Goal: Task Accomplishment & Management: Use online tool/utility

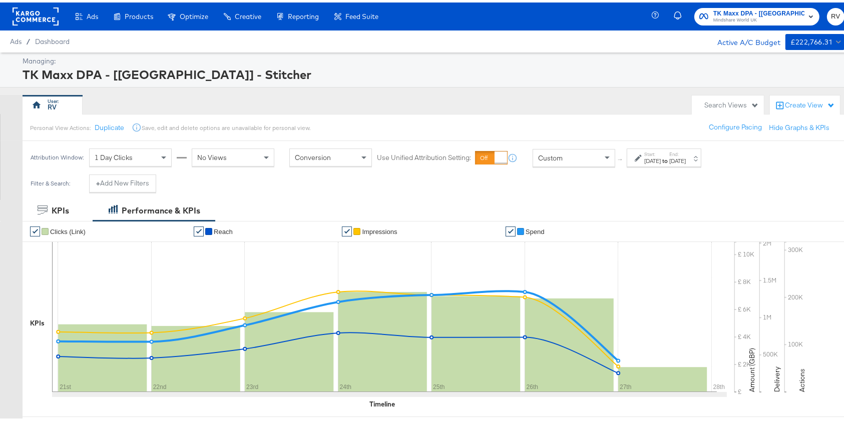
click at [661, 156] on div "[DATE]" at bounding box center [652, 159] width 17 height 8
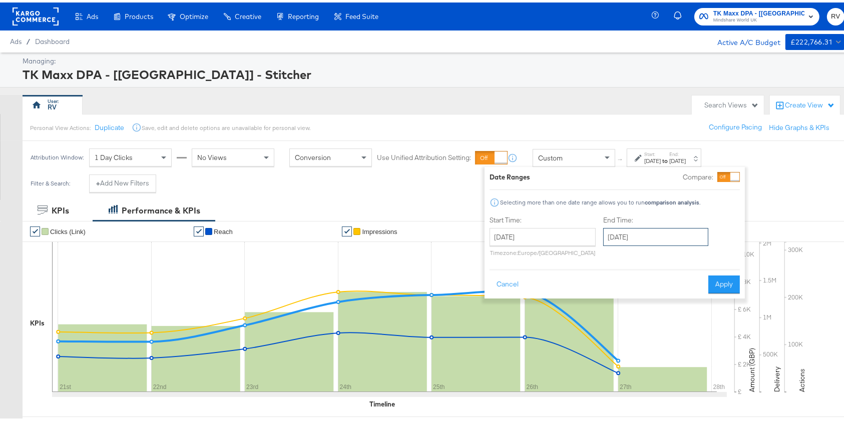
click at [623, 236] on input "[DATE]" at bounding box center [655, 235] width 105 height 18
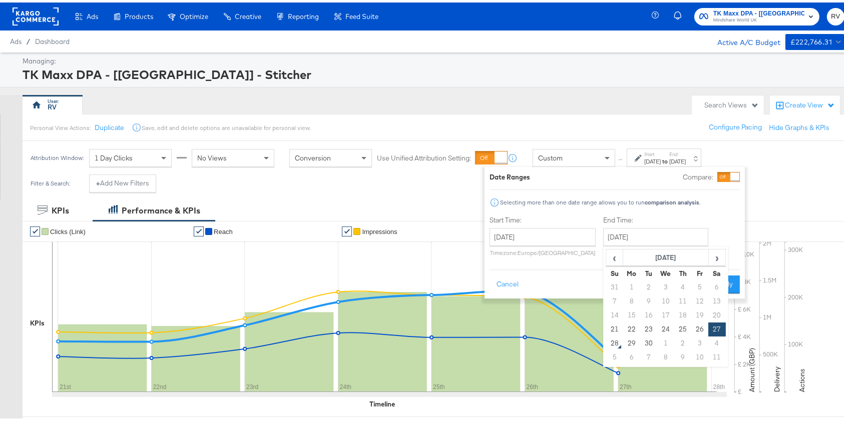
click at [725, 203] on div "Selecting more than one date range allows you to run comparison analysis ." at bounding box center [615, 200] width 250 height 10
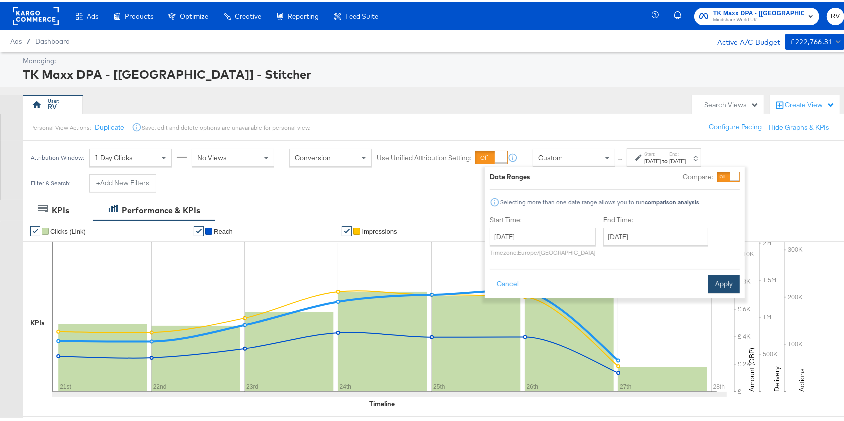
click at [712, 277] on button "Apply" at bounding box center [724, 282] width 32 height 18
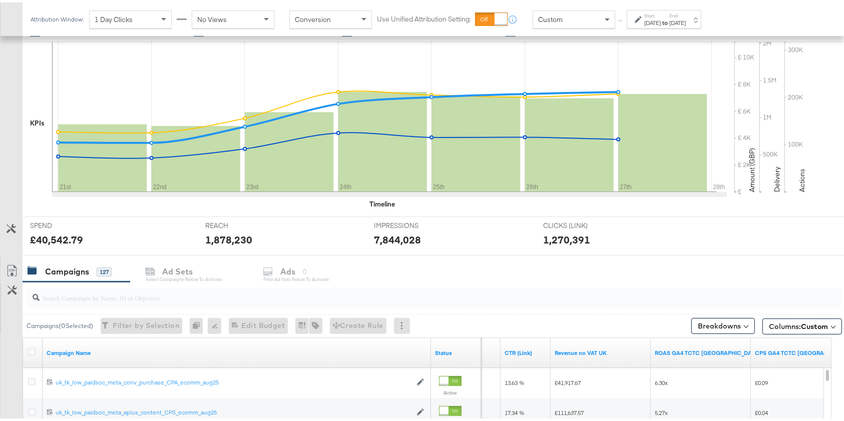
scroll to position [400, 0]
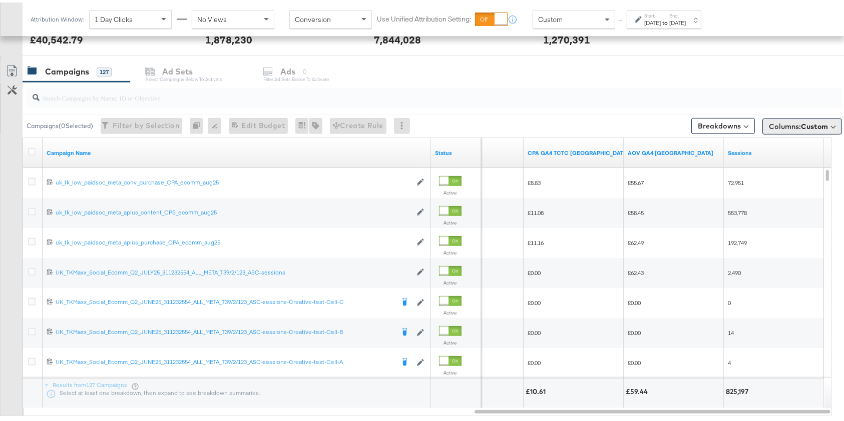
click at [784, 124] on span "Columns: Custom" at bounding box center [798, 124] width 59 height 10
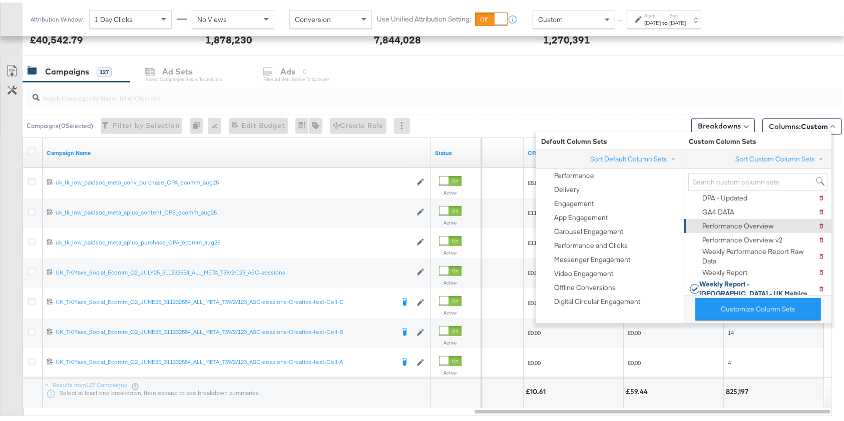
scroll to position [69, 0]
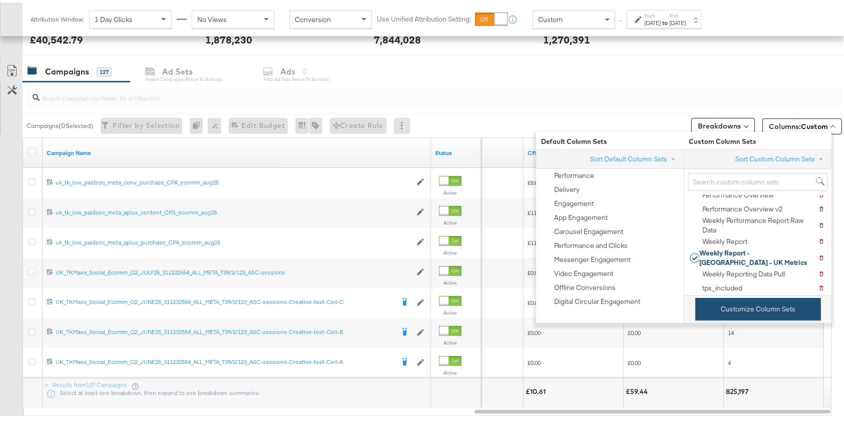
click at [755, 299] on button "Customize Column Sets" at bounding box center [758, 307] width 126 height 23
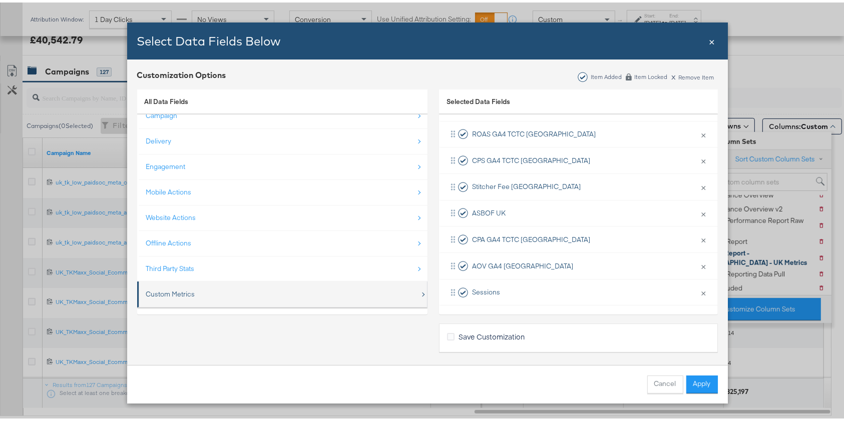
scroll to position [14, 0]
click at [198, 289] on div "Custom Metrics" at bounding box center [283, 289] width 274 height 21
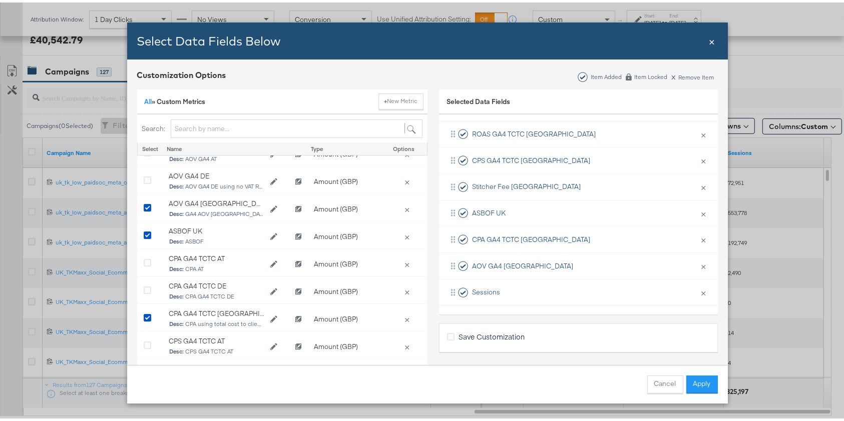
scroll to position [0, 0]
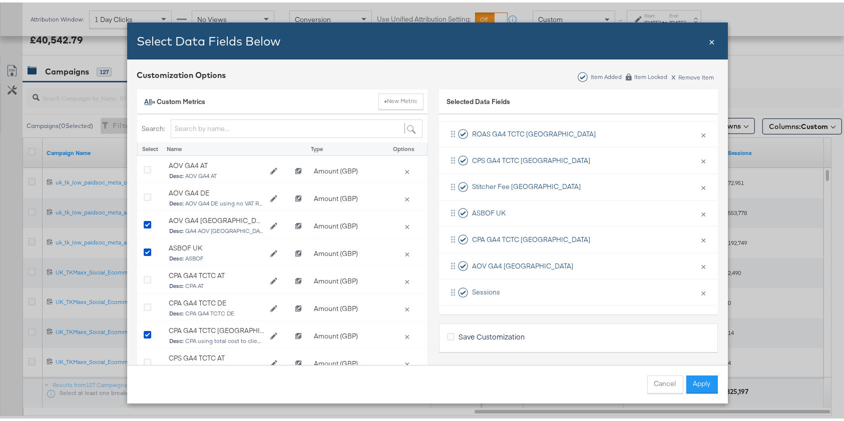
click at [145, 100] on link "All" at bounding box center [149, 99] width 8 height 9
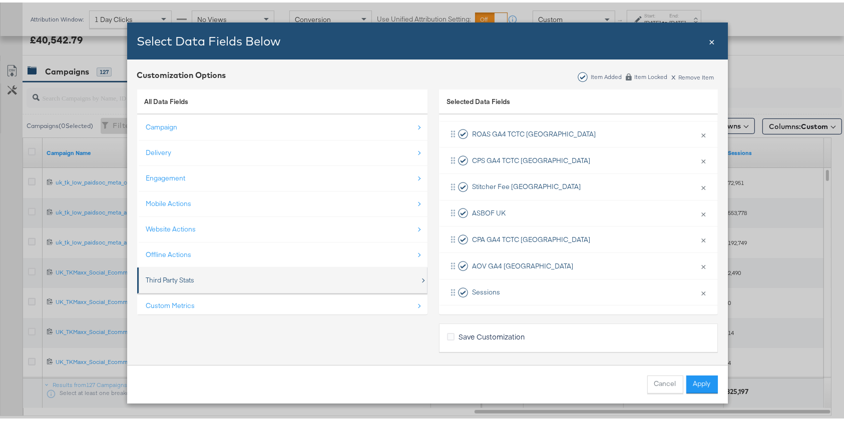
scroll to position [14, 0]
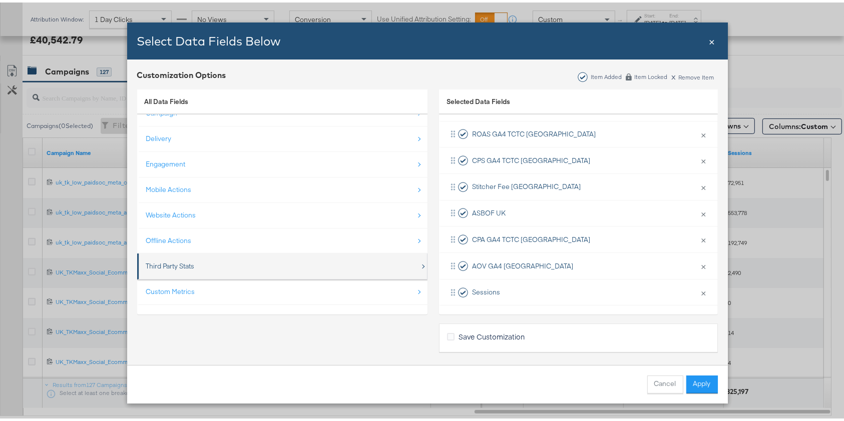
click at [207, 262] on div "Third Party Stats" at bounding box center [283, 264] width 274 height 21
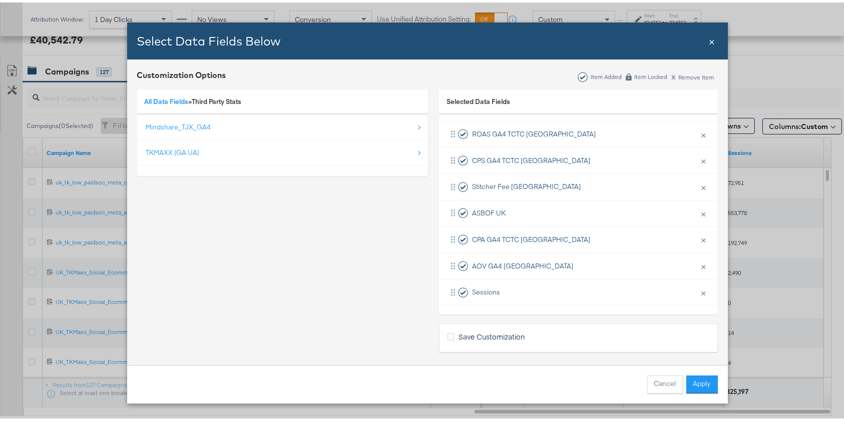
scroll to position [0, 0]
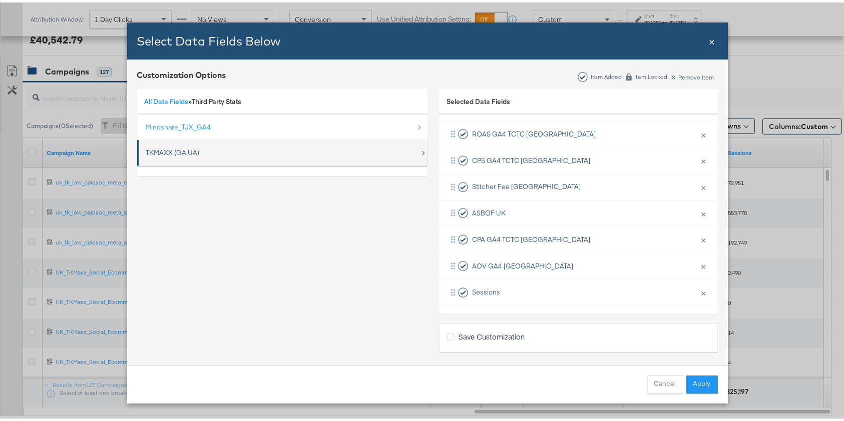
click at [201, 155] on div "TKMAXX (GA UA)" at bounding box center [283, 150] width 274 height 21
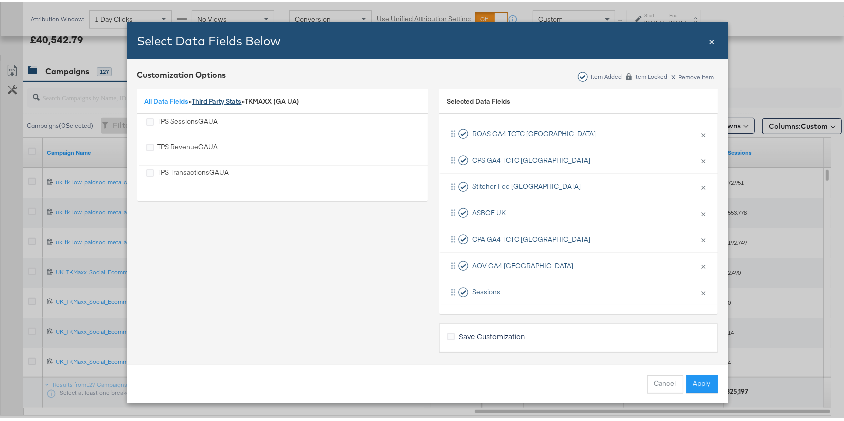
click at [204, 100] on link "Third Party Stats" at bounding box center [217, 99] width 50 height 9
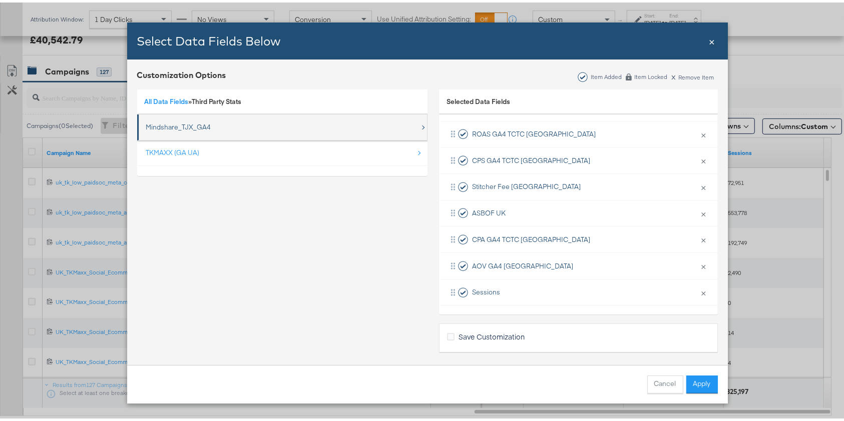
click at [195, 131] on div "Mindshare_TJX_GA4" at bounding box center [283, 125] width 274 height 21
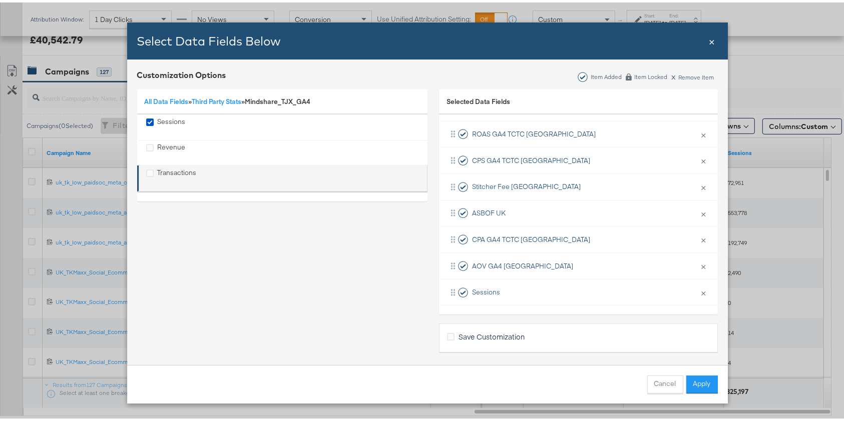
click at [193, 172] on div "Transactions" at bounding box center [283, 176] width 274 height 21
click at [147, 170] on icon "Transactions" at bounding box center [150, 171] width 8 height 8
click at [0, 0] on input "Transactions" at bounding box center [0, 0] width 0 height 0
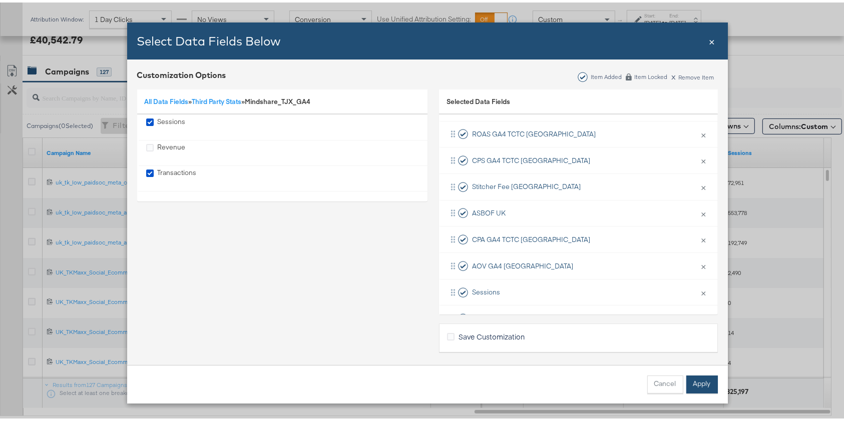
click at [704, 385] on button "Apply" at bounding box center [702, 382] width 32 height 18
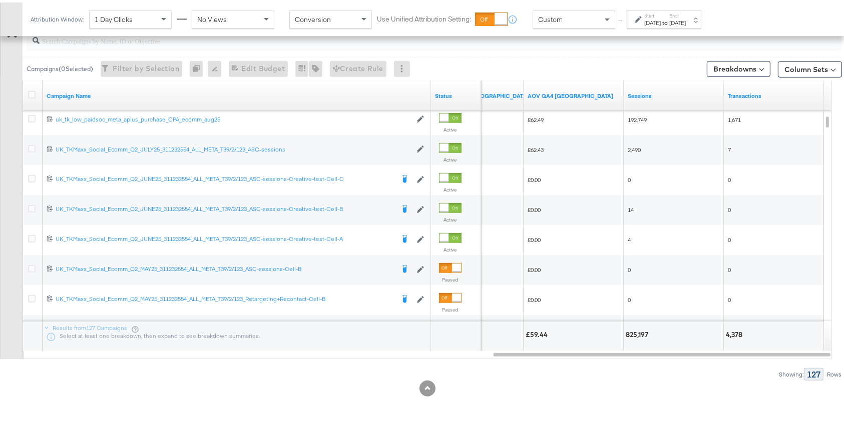
scroll to position [257, 0]
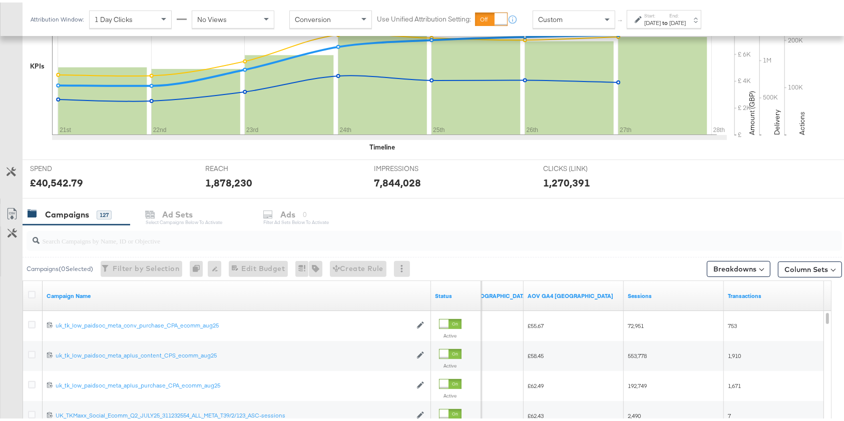
click at [661, 11] on label "Start:" at bounding box center [652, 13] width 17 height 7
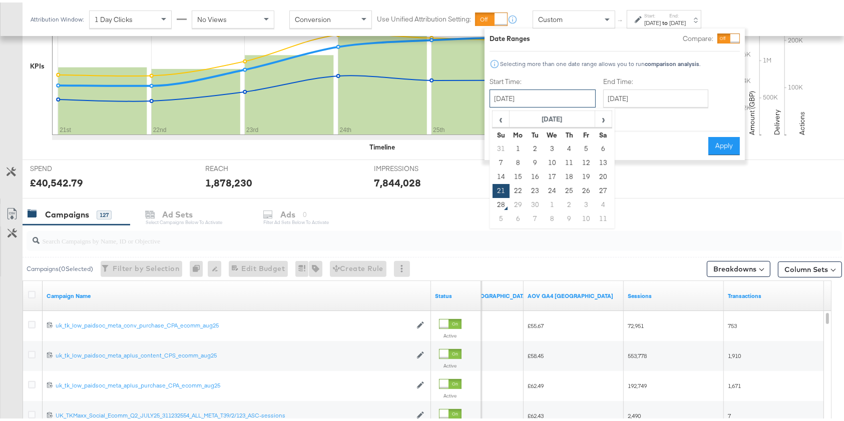
click at [549, 97] on input "[DATE]" at bounding box center [543, 96] width 106 height 18
click at [500, 206] on td "28" at bounding box center [501, 203] width 17 height 14
type input "[DATE]"
click at [500, 206] on div "Campaigns 127 Ad Sets Select Campaigns below to activate Ads 0 Filter Ad Sets b…" at bounding box center [439, 213] width 832 height 22
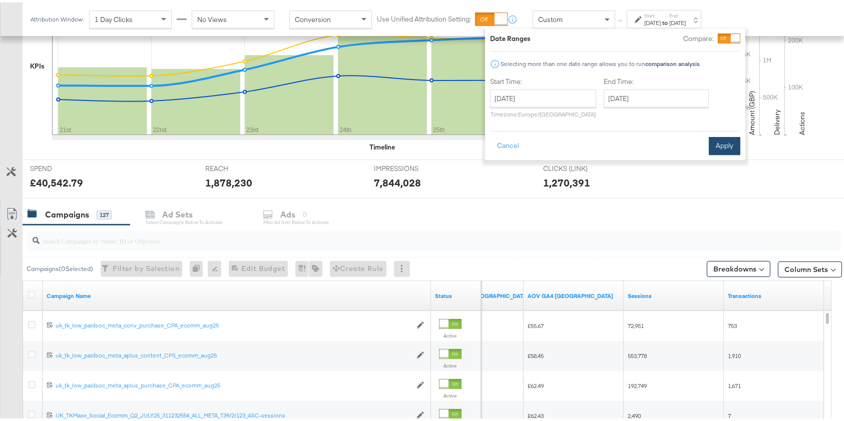
click at [725, 142] on button "Apply" at bounding box center [725, 144] width 32 height 18
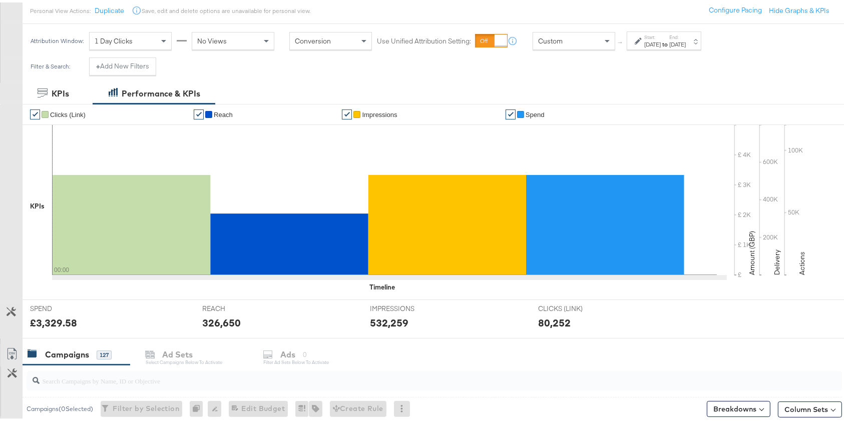
scroll to position [0, 0]
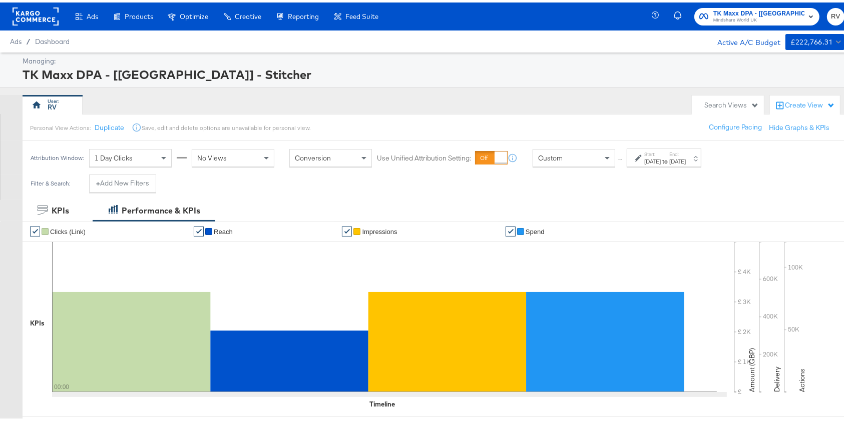
click at [758, 17] on span "Mindshare World UK" at bounding box center [758, 18] width 91 height 8
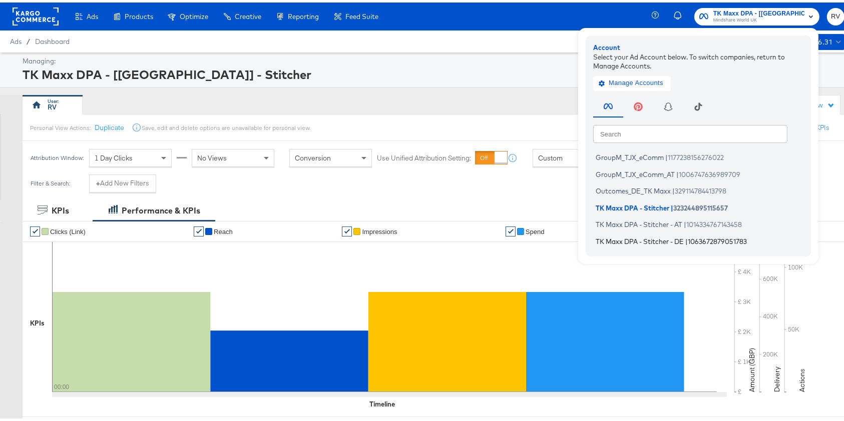
click at [643, 238] on span "TK Maxx DPA - Stitcher - DE" at bounding box center [640, 239] width 88 height 8
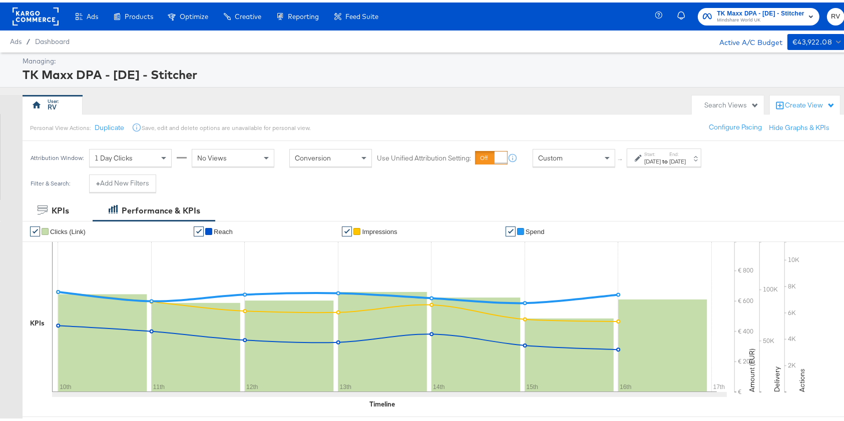
click at [661, 161] on div "[DATE]" at bounding box center [652, 159] width 17 height 8
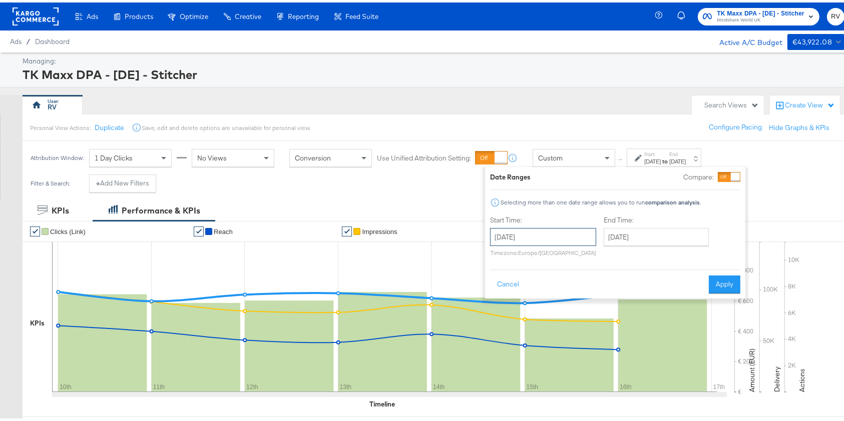
click at [562, 237] on input "August 10th 2025" at bounding box center [543, 235] width 106 height 18
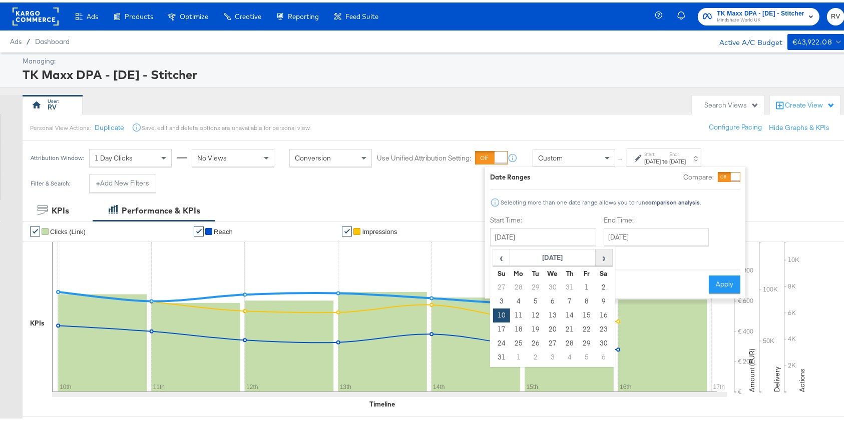
click at [607, 260] on span "›" at bounding box center [604, 255] width 16 height 15
click at [494, 252] on span "‹" at bounding box center [502, 255] width 16 height 15
click at [505, 330] on td "21" at bounding box center [501, 327] width 17 height 14
type input "[DATE]"
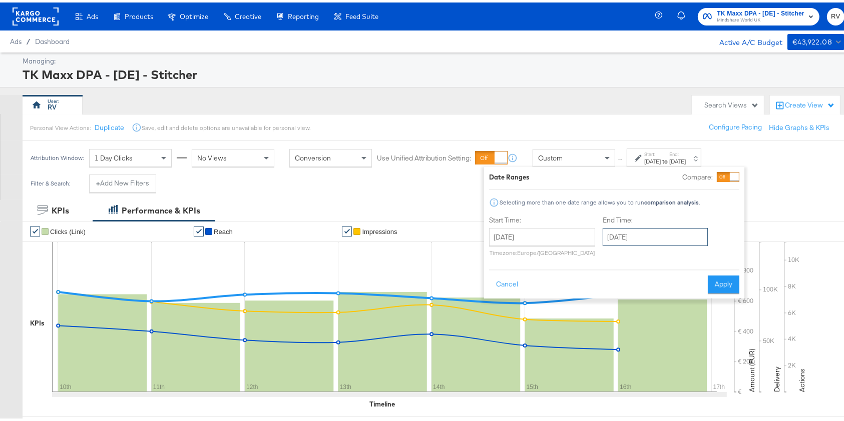
click at [637, 231] on input "[DATE]" at bounding box center [655, 235] width 105 height 18
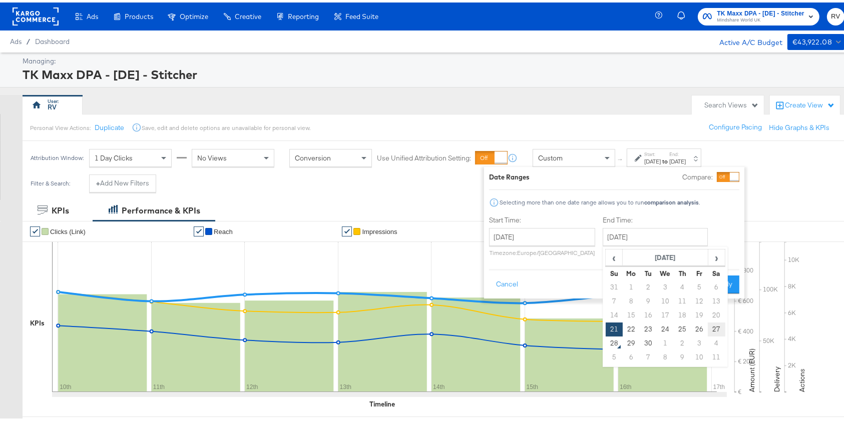
click at [717, 325] on td "27" at bounding box center [716, 327] width 17 height 14
type input "[DATE]"
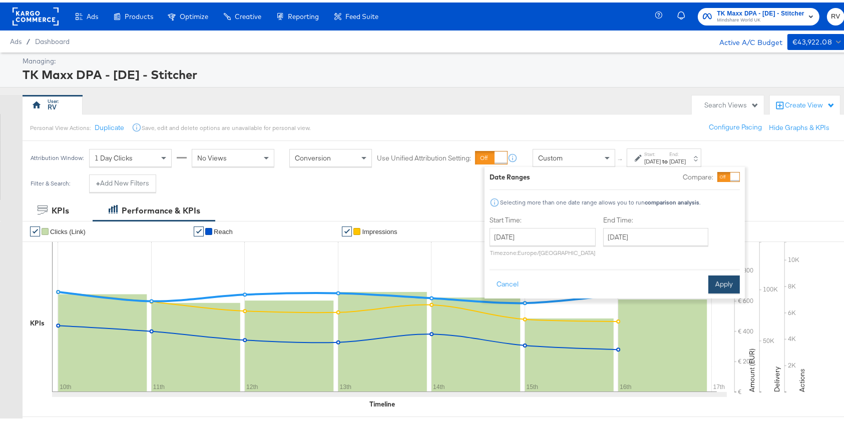
click at [732, 285] on button "Apply" at bounding box center [724, 282] width 32 height 18
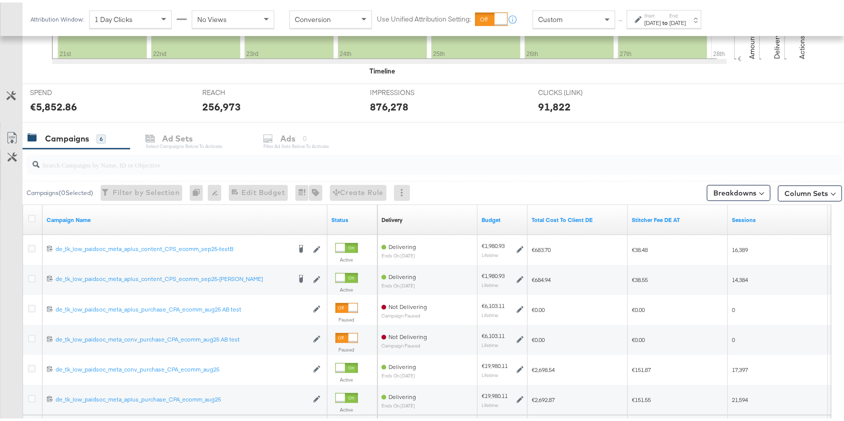
scroll to position [400, 0]
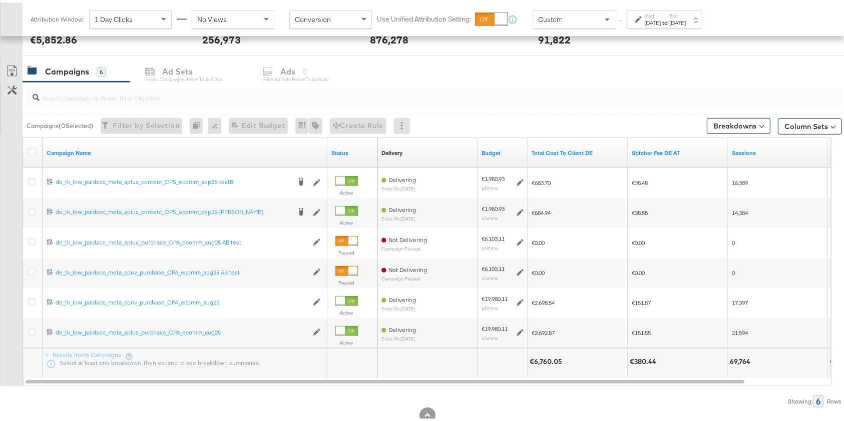
drag, startPoint x: 557, startPoint y: 384, endPoint x: 501, endPoint y: 388, distance: 55.7
click at [501, 388] on div "Campaigns ( 0 Selected) Filter by Selection Filter 0 campaigns 0 Rename 0 campa…" at bounding box center [421, 243] width 842 height 326
click at [569, 420] on div "KPIs Performance & KPIs Customize KPIs ✔ Clicks (Link) ✔ Reach ✔ Impressions ✔ …" at bounding box center [427, 123] width 854 height 652
click at [512, 388] on div "Campaigns ( 0 Selected) Filter by Selection Filter 0 campaigns 0 Rename 0 campa…" at bounding box center [421, 243] width 842 height 326
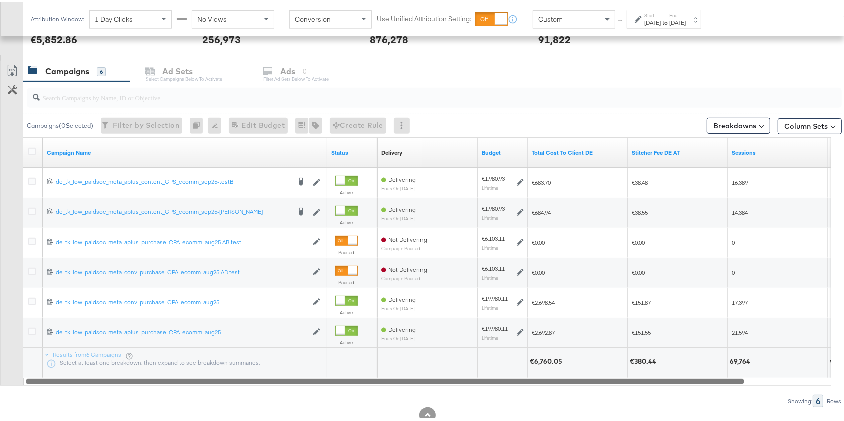
drag, startPoint x: 513, startPoint y: 376, endPoint x: 571, endPoint y: 387, distance: 59.1
click at [571, 387] on div "Campaigns ( 0 Selected) Filter by Selection Filter 0 campaigns 0 Rename 0 campa…" at bounding box center [421, 243] width 842 height 326
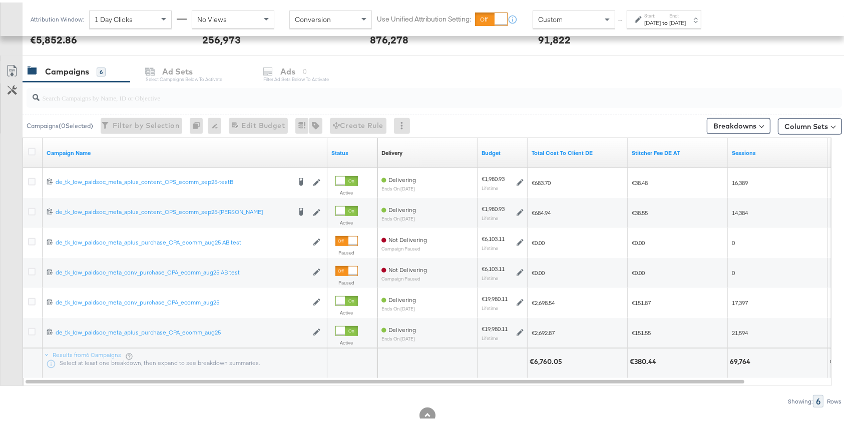
click at [565, 359] on div at bounding box center [595, 360] width 60 height 10
